Goal: Task Accomplishment & Management: Complete application form

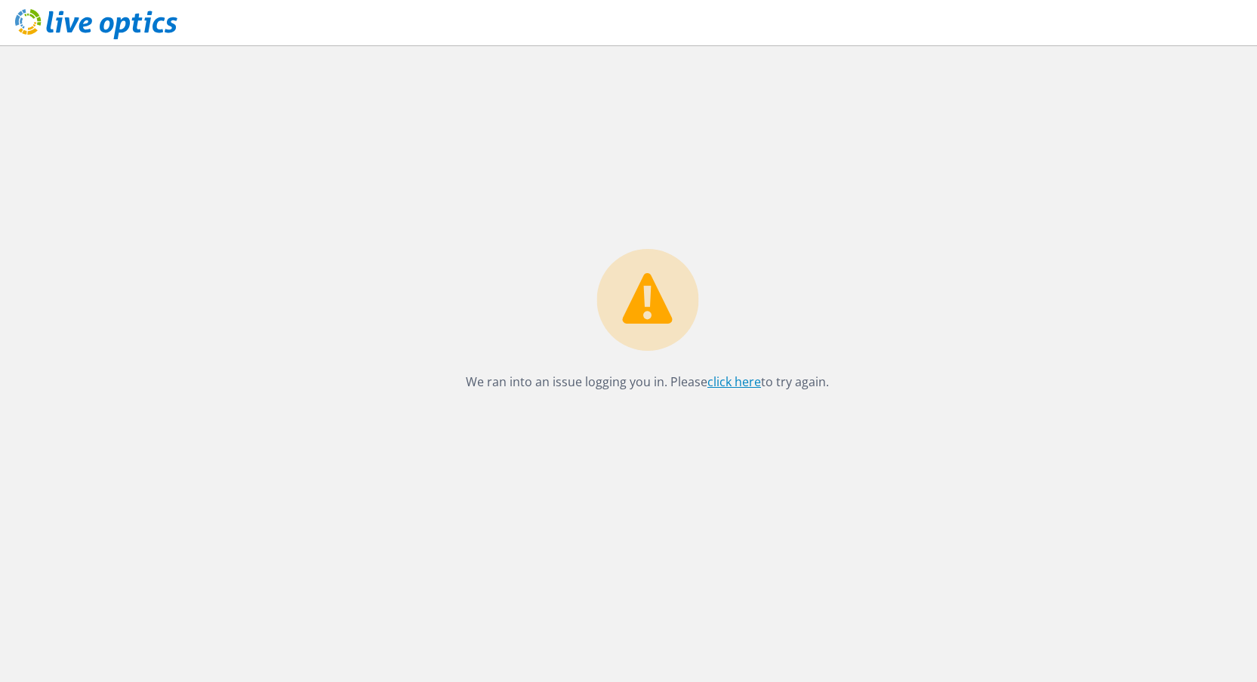
click at [738, 376] on link "click here" at bounding box center [734, 382] width 54 height 17
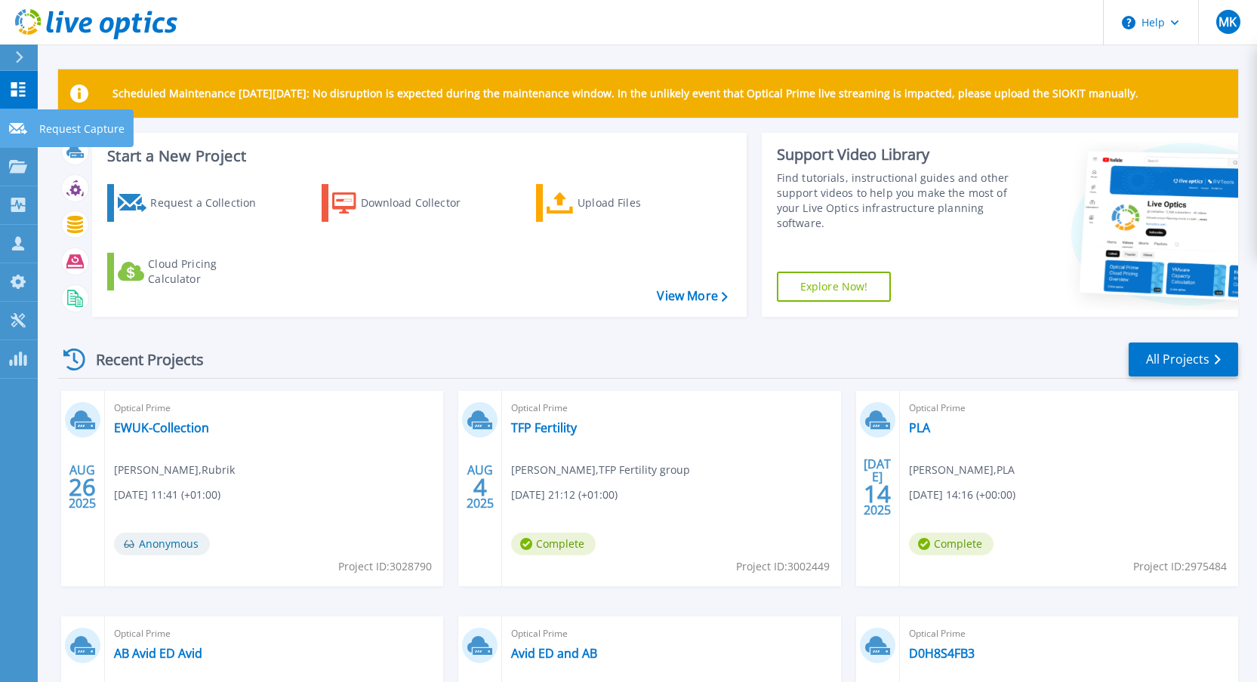
click at [61, 126] on p "Request Capture" at bounding box center [81, 128] width 85 height 39
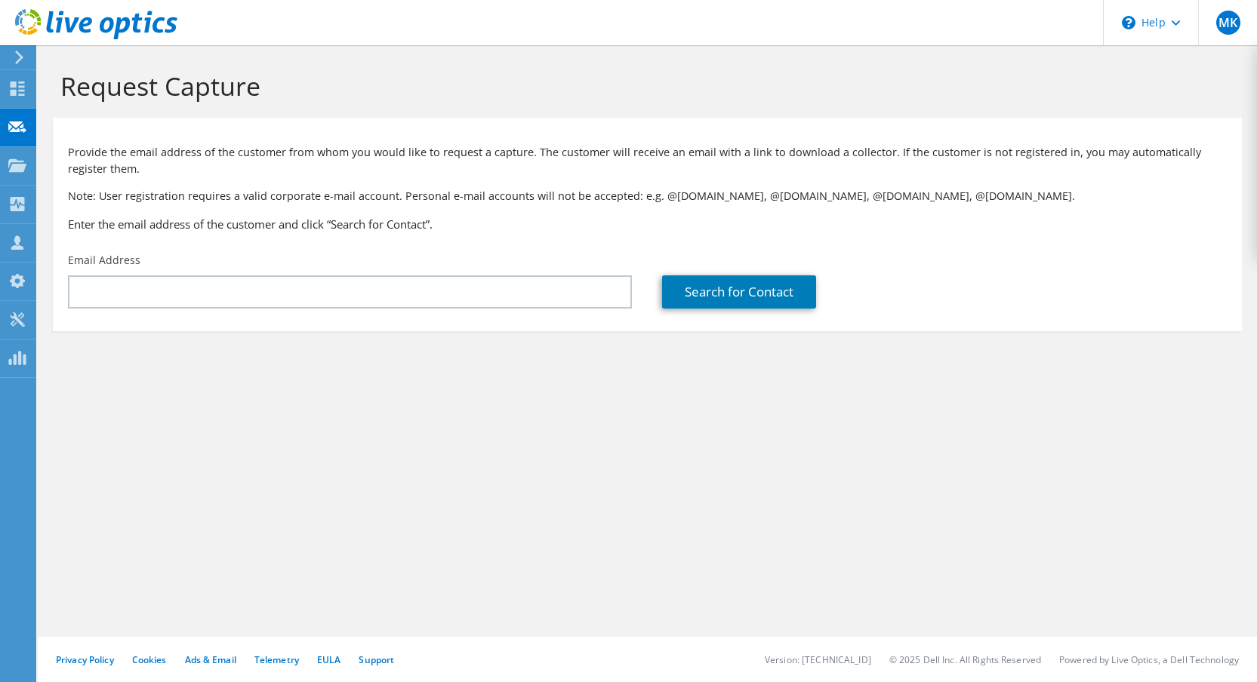
click at [251, 275] on div "Email Address" at bounding box center [350, 280] width 594 height 71
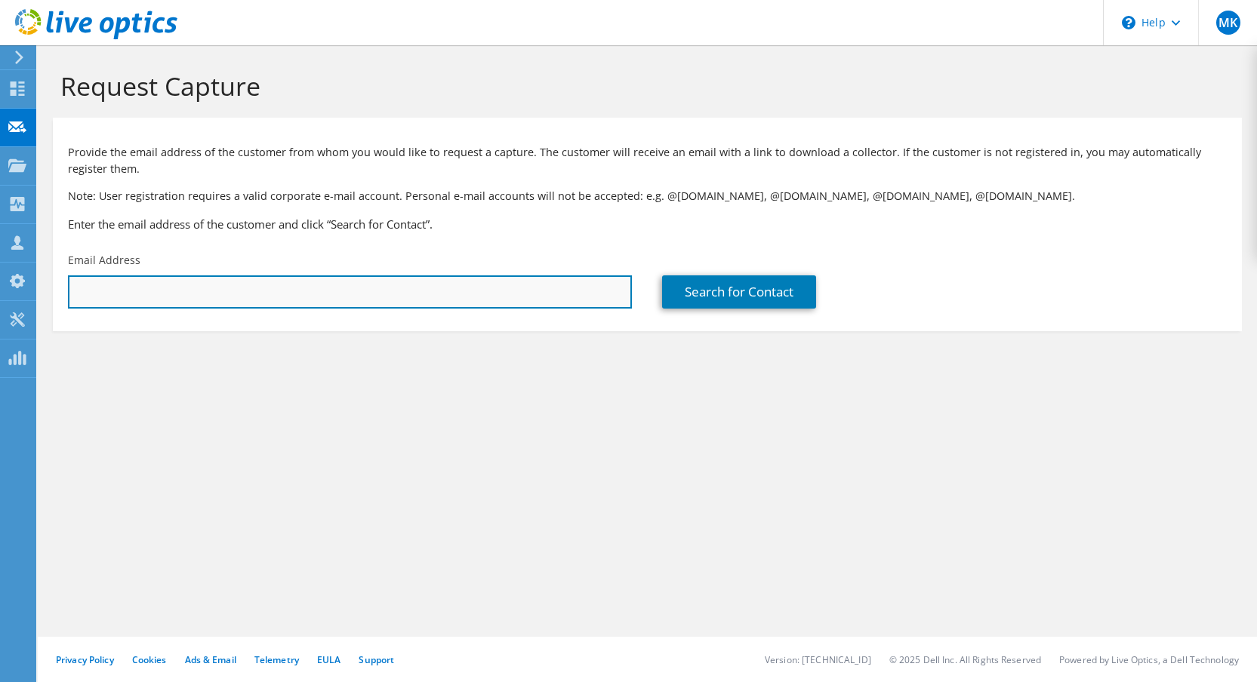
click at [242, 291] on input "text" at bounding box center [350, 292] width 564 height 33
click at [492, 294] on input "text" at bounding box center [350, 292] width 564 height 33
paste input "Mario.Copley-Smith@arkunderwriting.com"
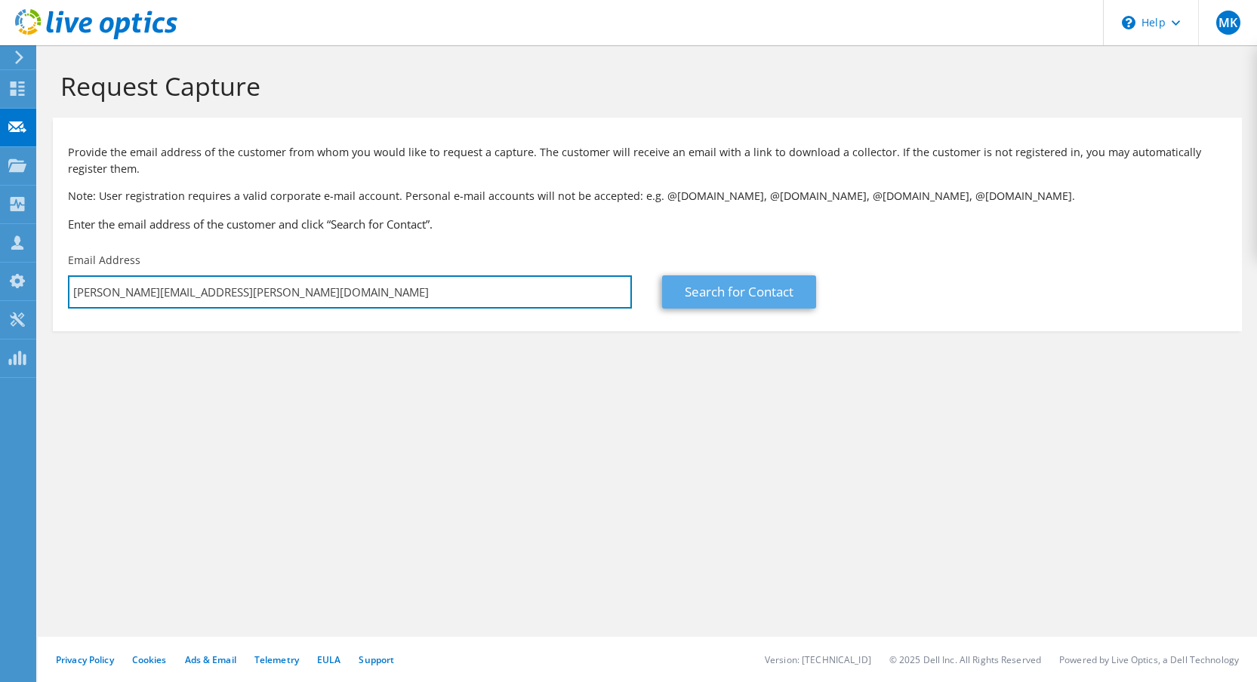
type input "Mario.Copley-Smith@arkunderwriting.com"
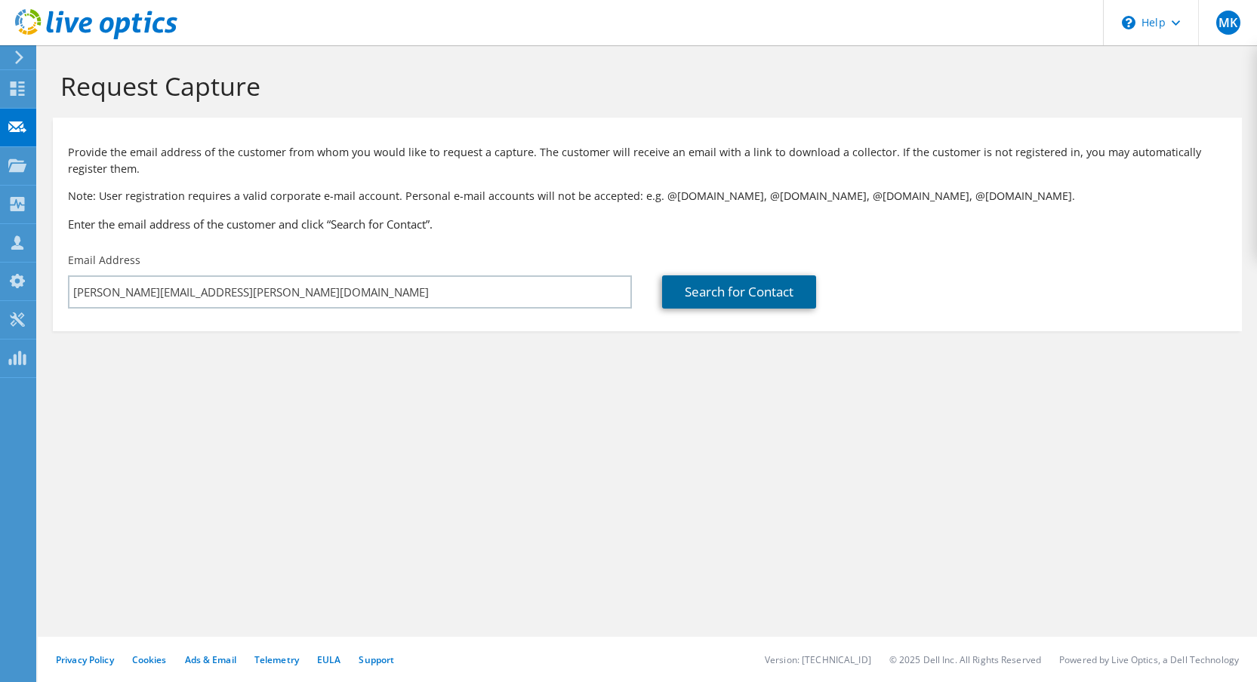
click at [784, 297] on link "Search for Contact" at bounding box center [739, 292] width 154 height 33
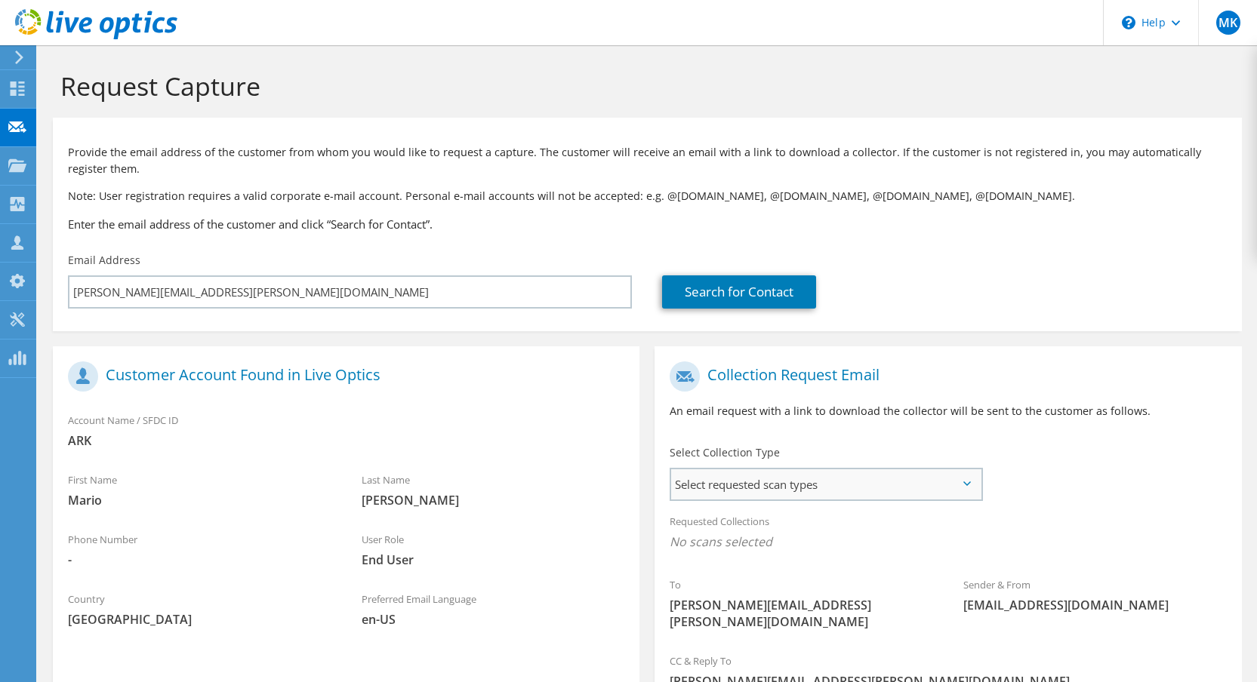
click at [774, 482] on span "Select requested scan types" at bounding box center [825, 485] width 309 height 30
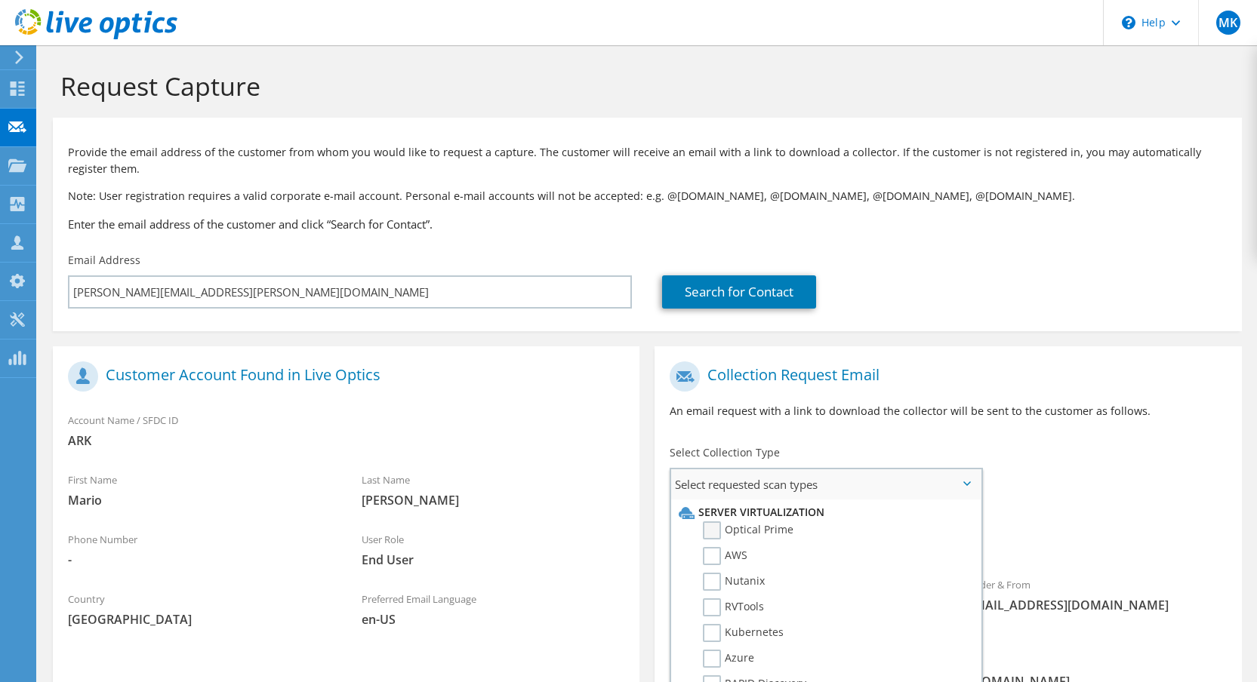
click at [768, 530] on label "Optical Prime" at bounding box center [748, 531] width 91 height 18
click at [0, 0] on input "Optical Prime" at bounding box center [0, 0] width 0 height 0
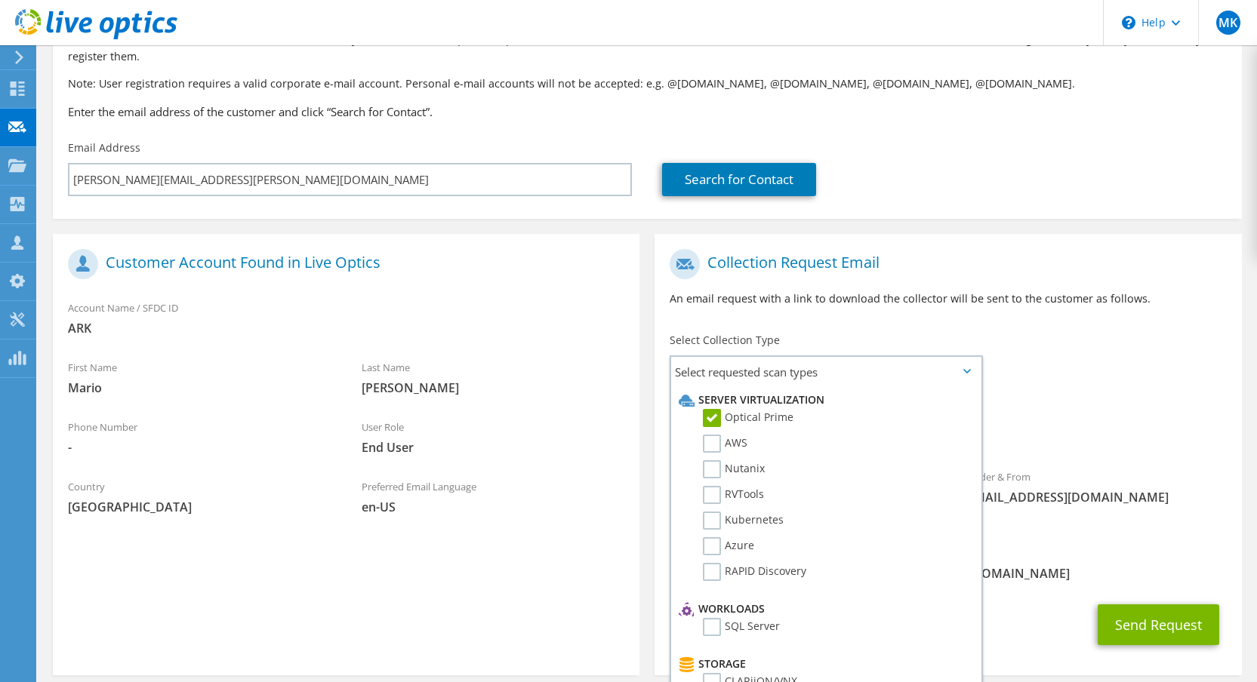
scroll to position [165, 0]
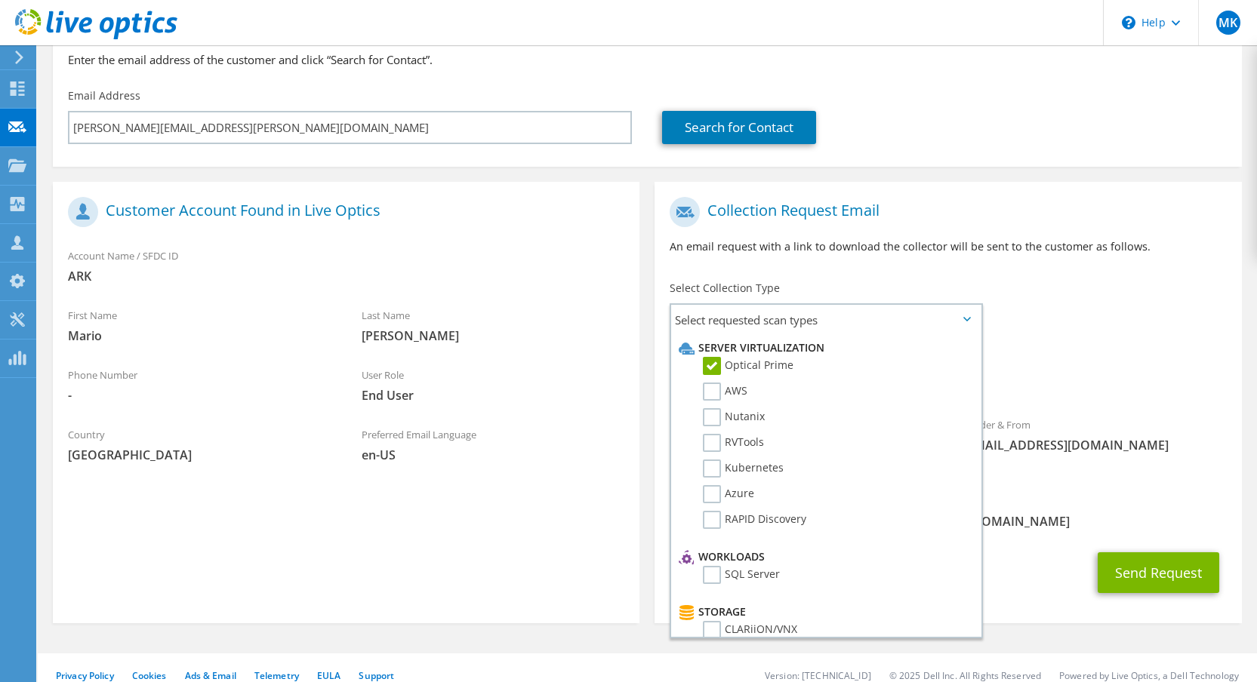
click at [1112, 356] on div "Requested Collections No scans selected Optical Prime" at bounding box center [947, 371] width 587 height 60
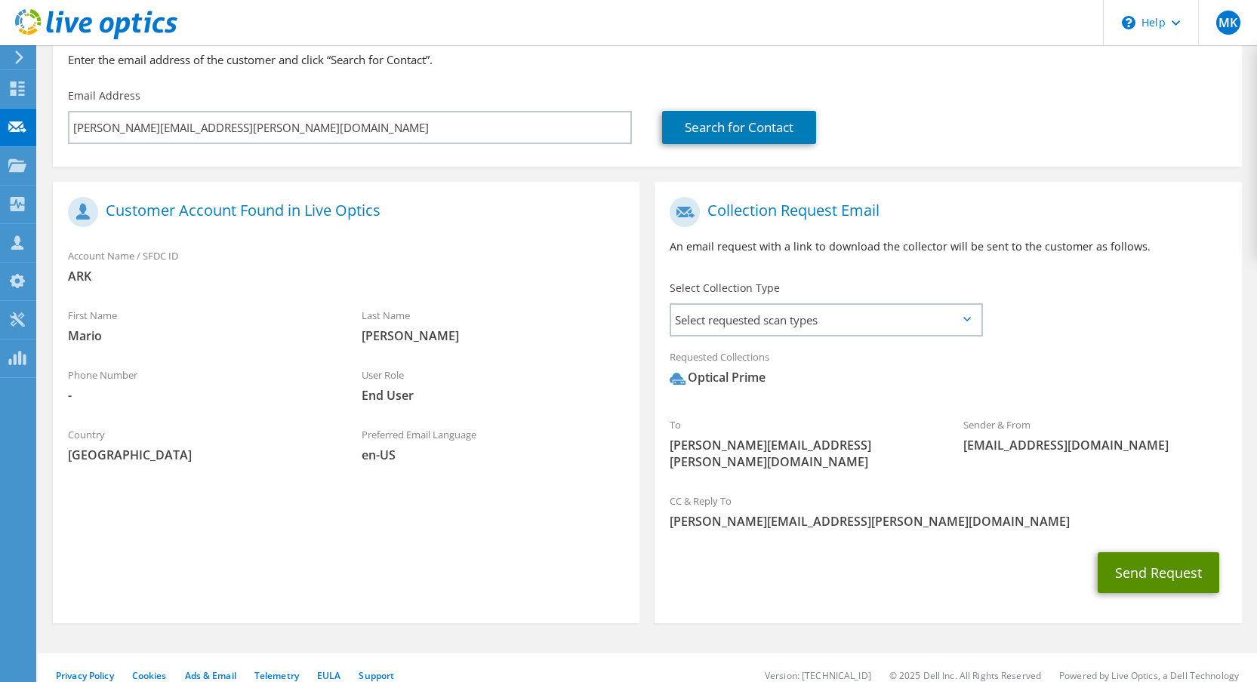
click at [1129, 568] on button "Send Request" at bounding box center [1159, 573] width 122 height 41
